Goal: Find specific page/section

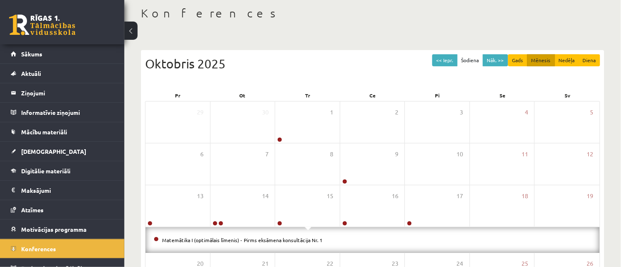
scroll to position [42, 0]
click at [521, 63] on button "Gads" at bounding box center [517, 60] width 19 height 12
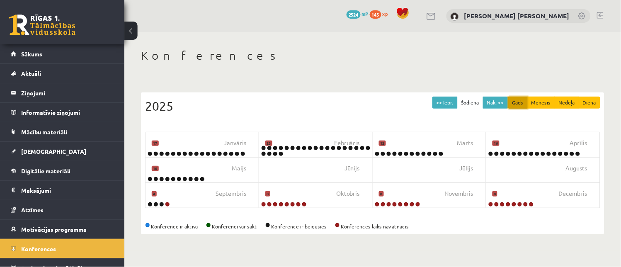
scroll to position [0, 0]
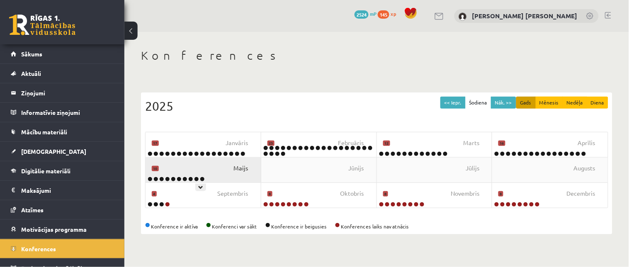
click at [238, 167] on span "Maijs" at bounding box center [241, 168] width 15 height 9
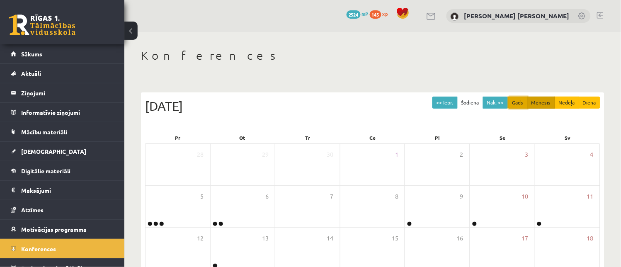
click at [521, 105] on button "Gads" at bounding box center [517, 103] width 19 height 12
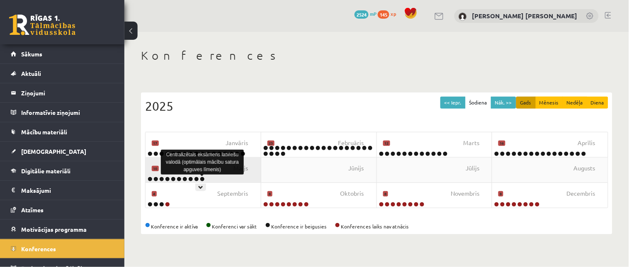
click at [204, 180] on link at bounding box center [202, 179] width 5 height 5
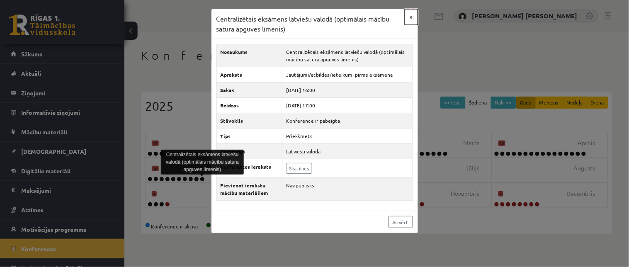
click at [412, 18] on button "×" at bounding box center [411, 17] width 13 height 16
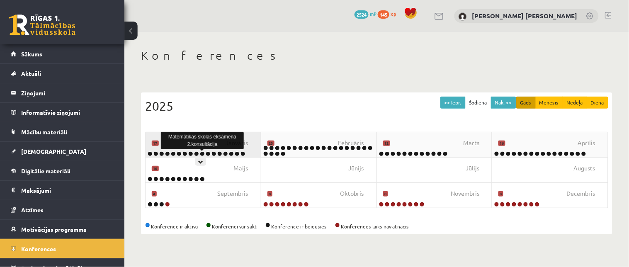
click at [201, 152] on link at bounding box center [202, 153] width 5 height 5
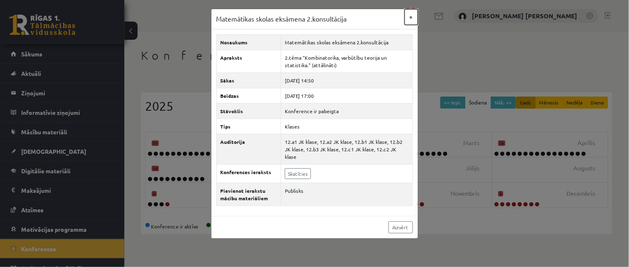
click at [410, 12] on button "×" at bounding box center [411, 17] width 13 height 16
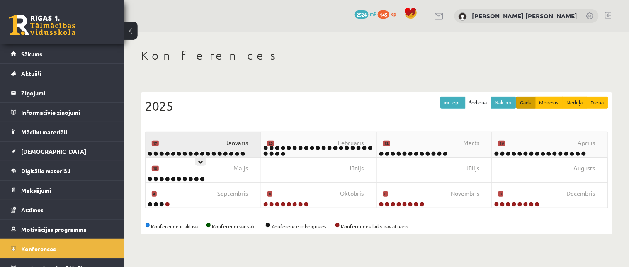
click at [238, 146] on span "Janvāris" at bounding box center [237, 142] width 22 height 9
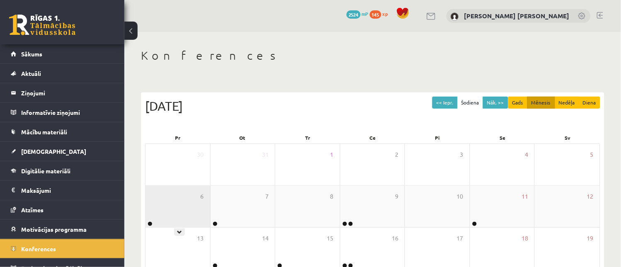
click at [159, 210] on div "6" at bounding box center [178, 206] width 65 height 41
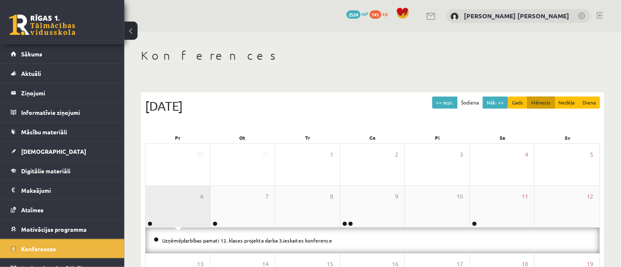
click at [189, 208] on div "6" at bounding box center [178, 206] width 65 height 41
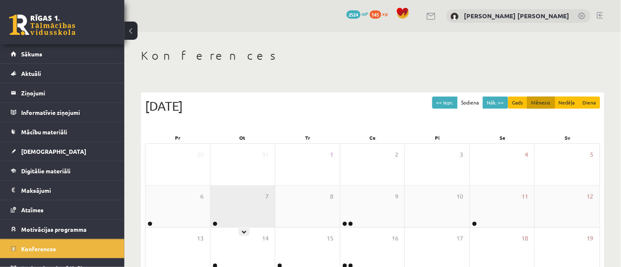
click at [236, 216] on div "7" at bounding box center [243, 206] width 65 height 41
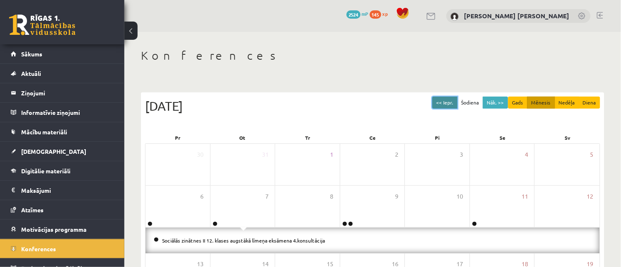
click at [444, 104] on button "<< Iepr." at bounding box center [444, 103] width 25 height 12
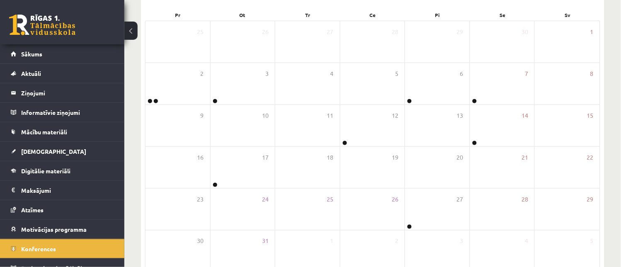
scroll to position [141, 0]
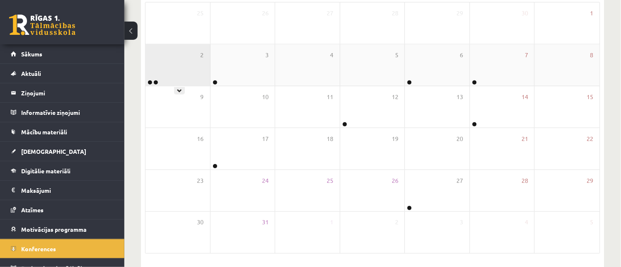
click at [164, 70] on div "2" at bounding box center [178, 64] width 65 height 41
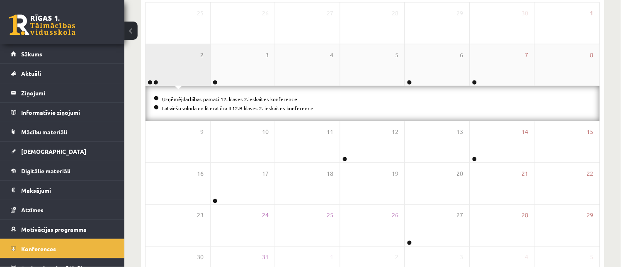
click at [164, 70] on div "2" at bounding box center [178, 64] width 65 height 41
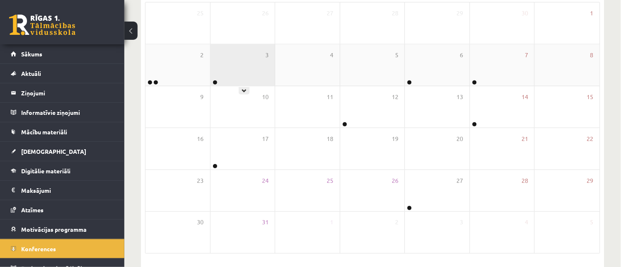
click at [256, 62] on div "3" at bounding box center [243, 64] width 65 height 41
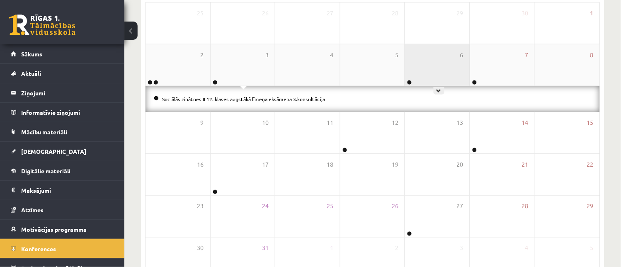
click at [423, 59] on div "6" at bounding box center [437, 64] width 65 height 41
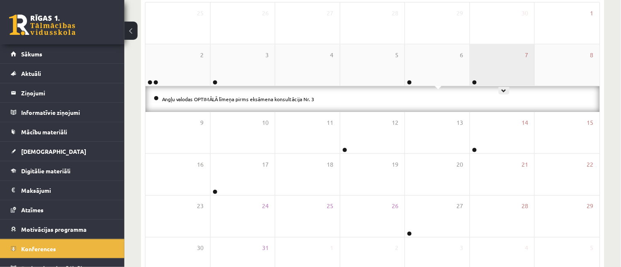
click at [499, 64] on div "7" at bounding box center [502, 64] width 65 height 41
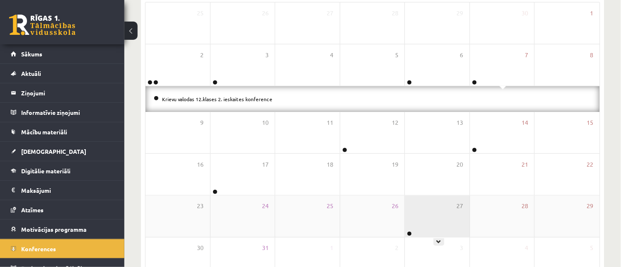
click at [442, 227] on div "27" at bounding box center [437, 216] width 65 height 41
